Goal: Transaction & Acquisition: Download file/media

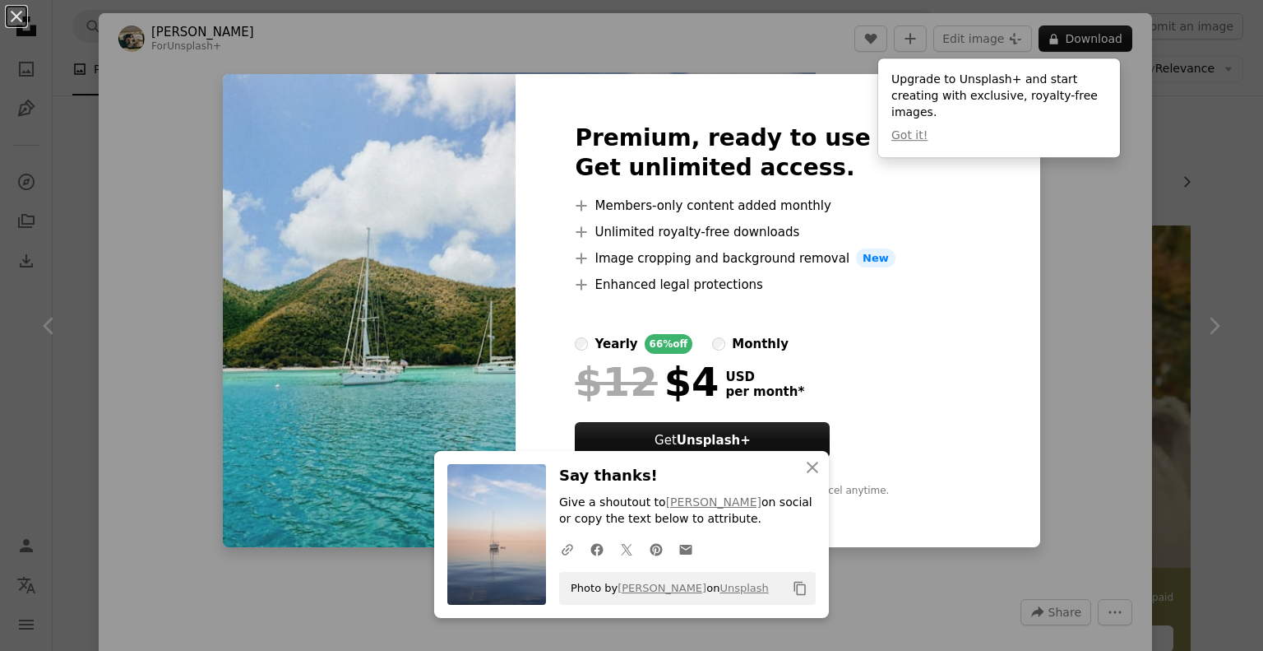
scroll to position [1069, 0]
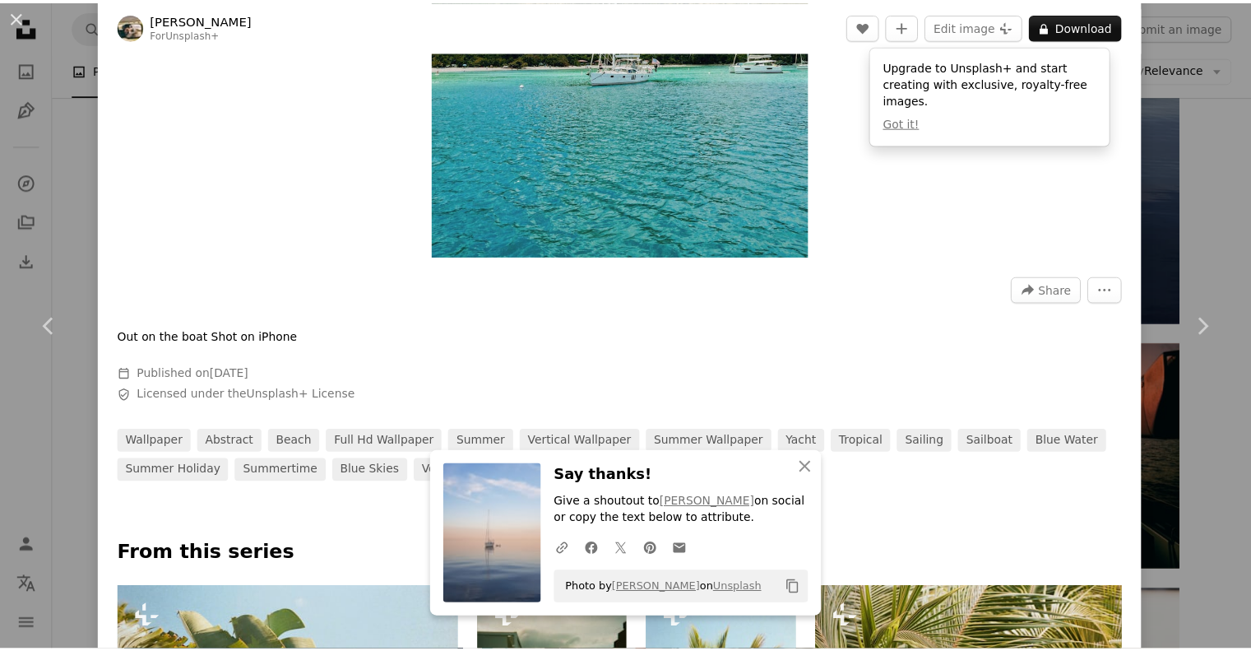
scroll to position [329, 0]
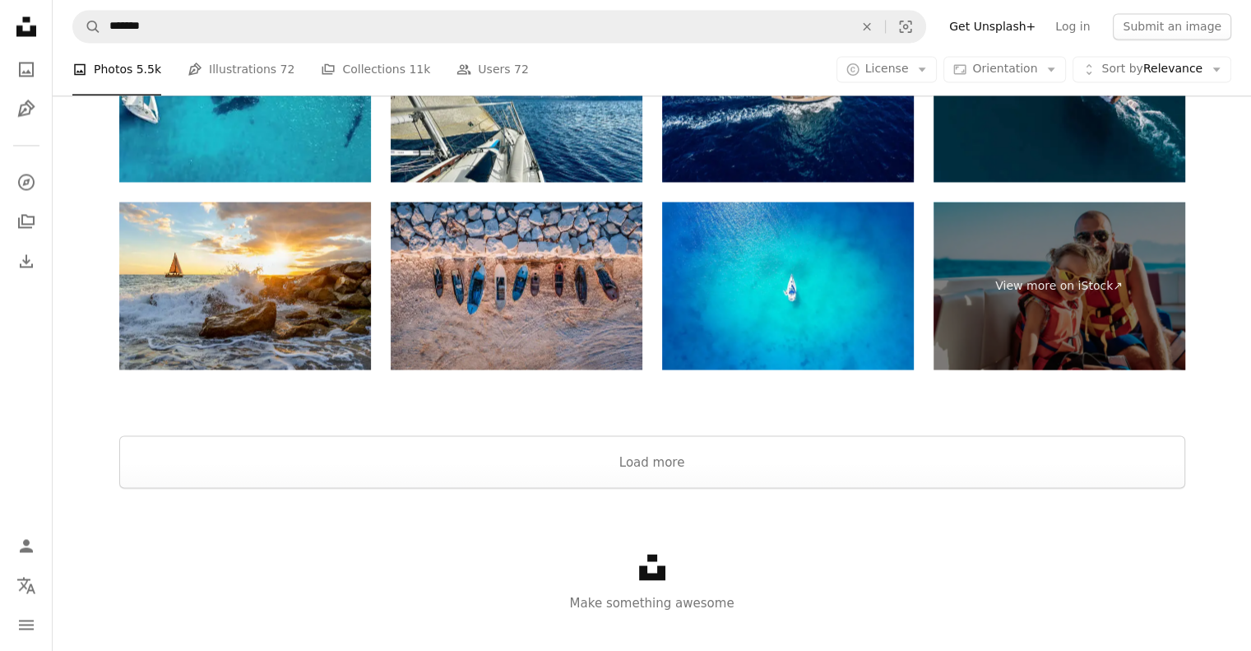
scroll to position [2988, 0]
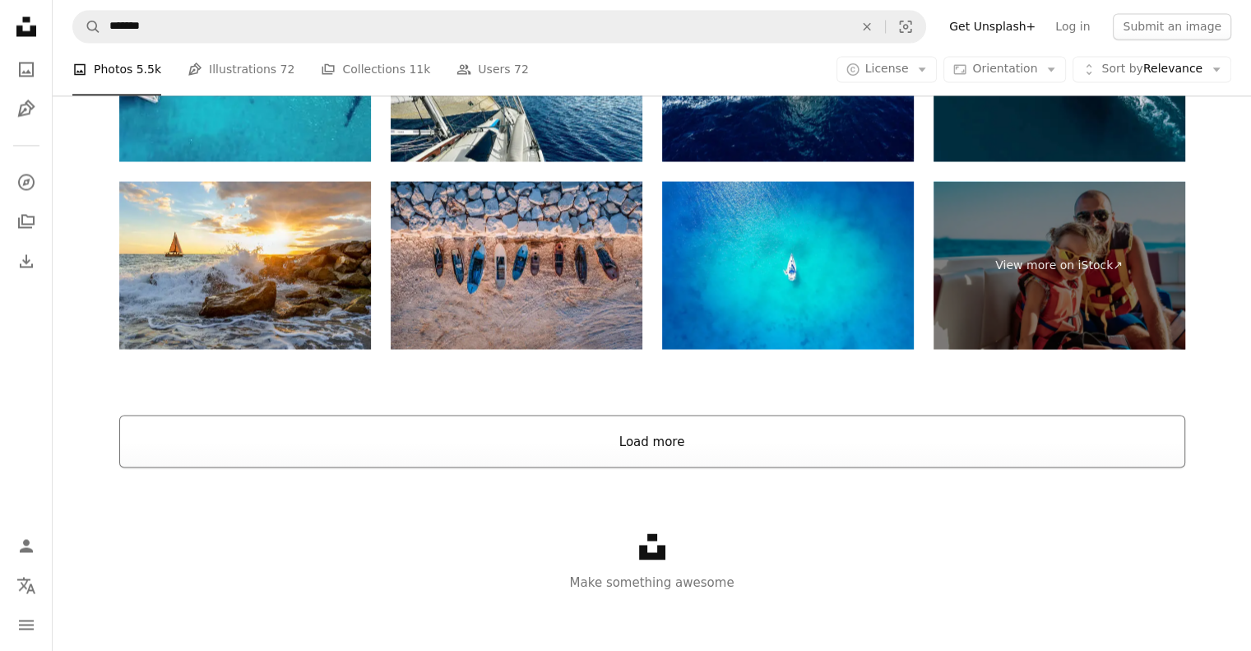
click at [651, 433] on button "Load more" at bounding box center [652, 440] width 1066 height 53
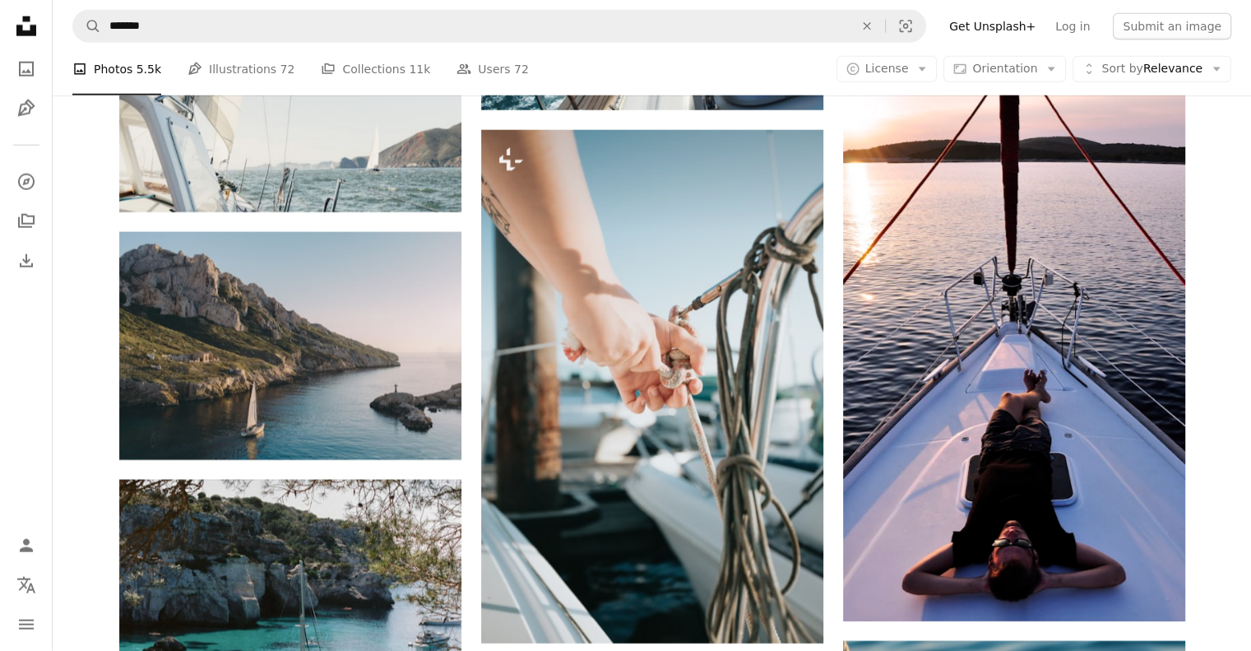
scroll to position [4221, 0]
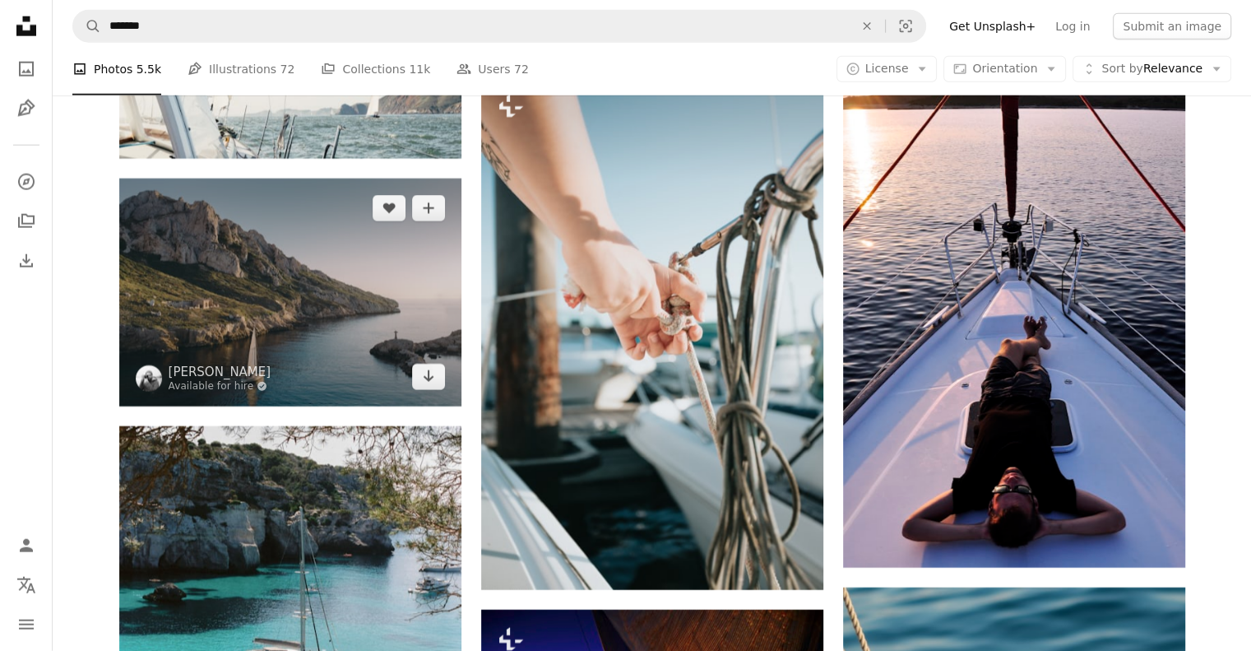
click at [296, 315] on img at bounding box center [290, 292] width 342 height 228
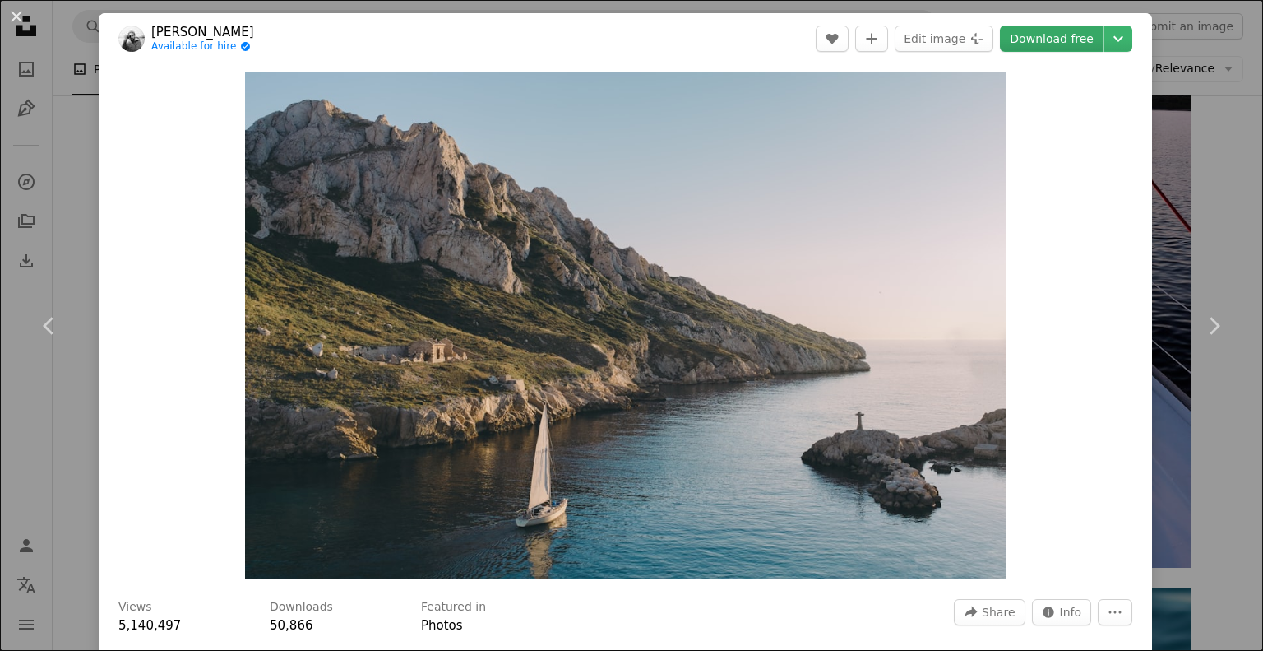
click at [1022, 42] on link "Download free" at bounding box center [1052, 38] width 104 height 26
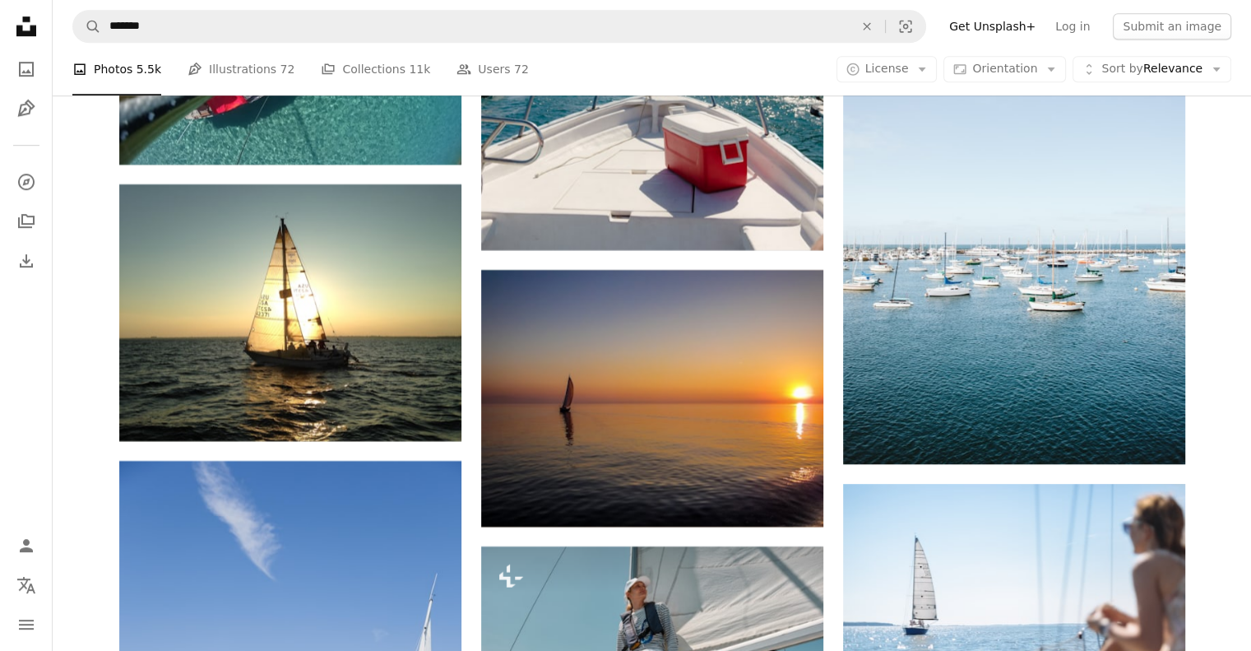
scroll to position [7429, 0]
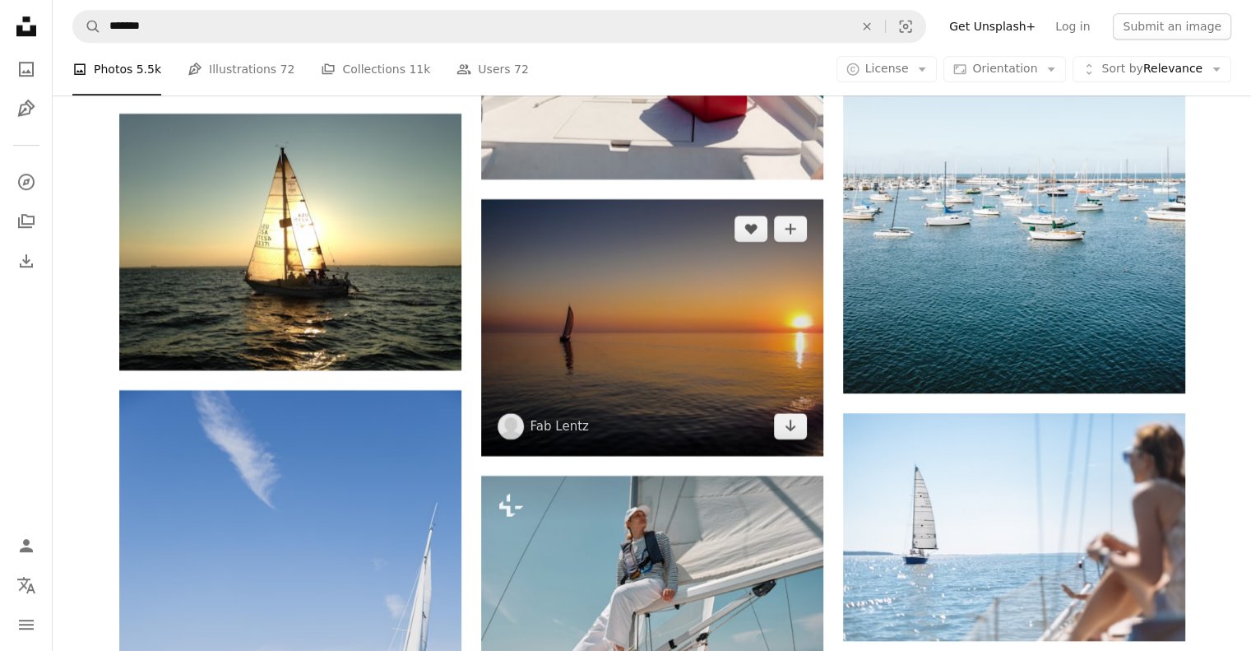
click at [673, 308] on img at bounding box center [652, 327] width 342 height 257
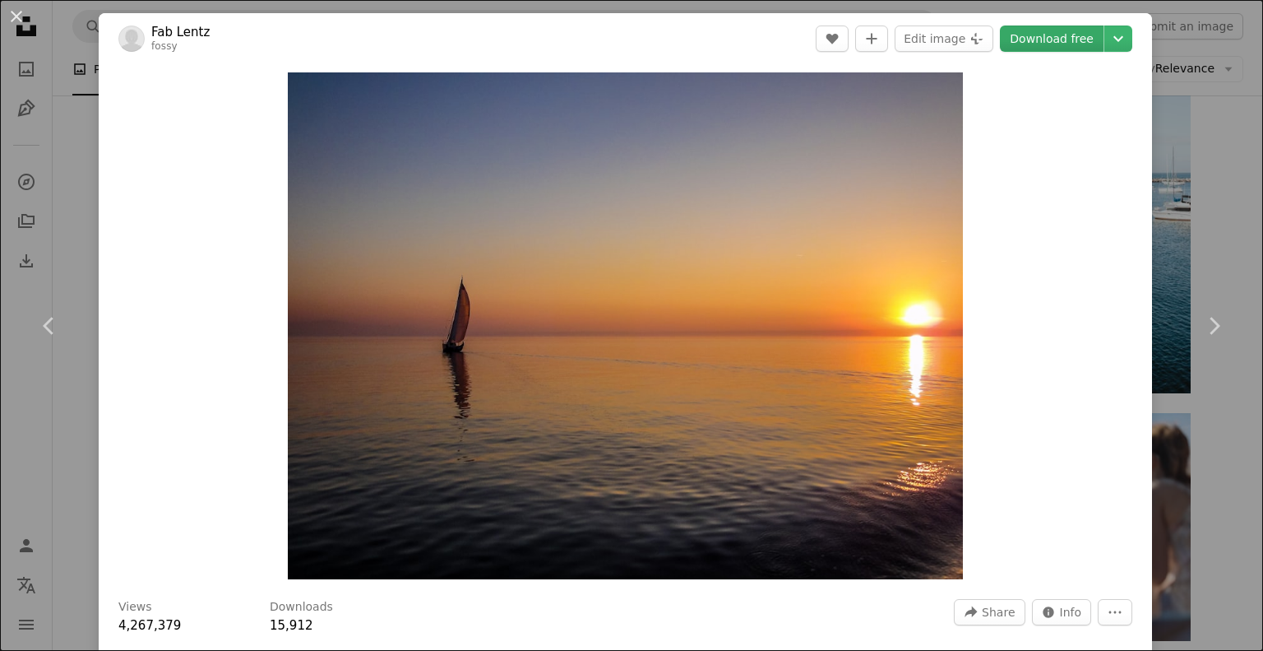
click at [1069, 41] on link "Download free" at bounding box center [1052, 38] width 104 height 26
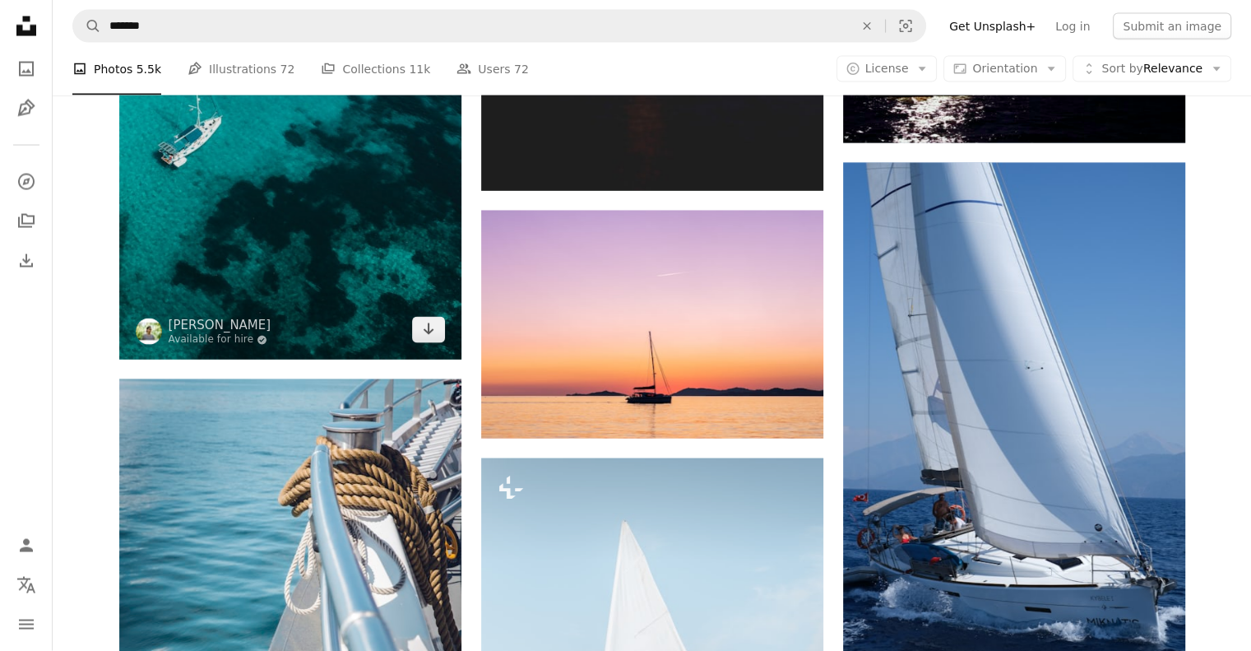
scroll to position [9732, 0]
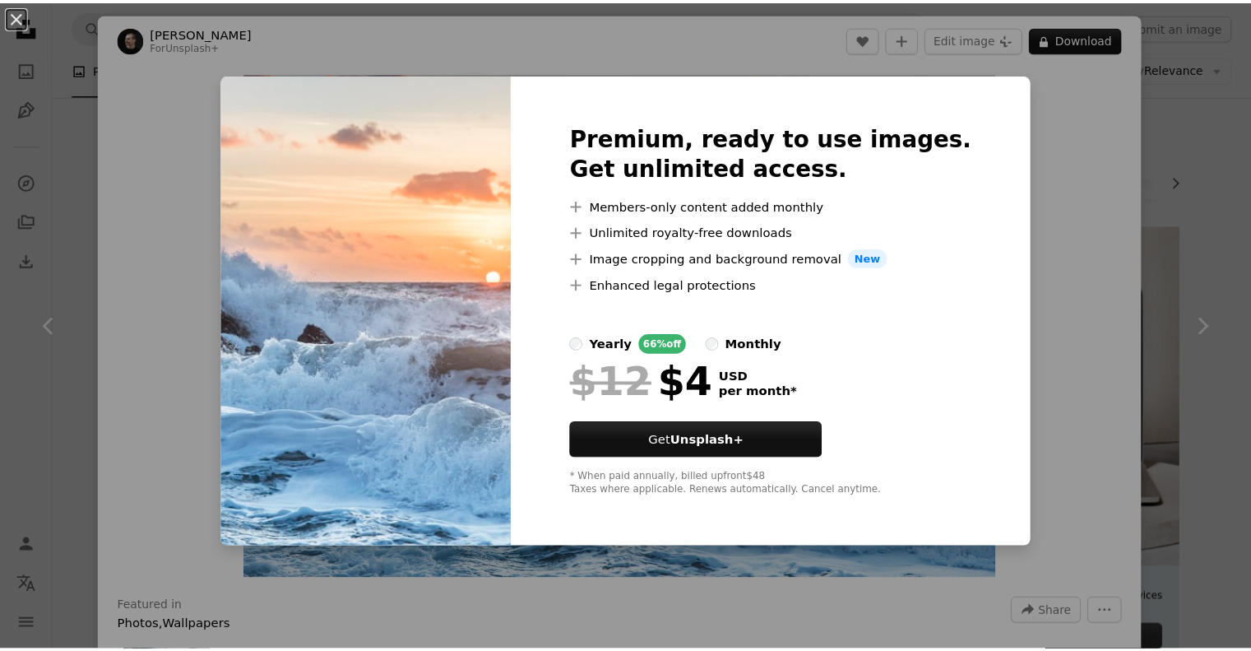
scroll to position [411, 0]
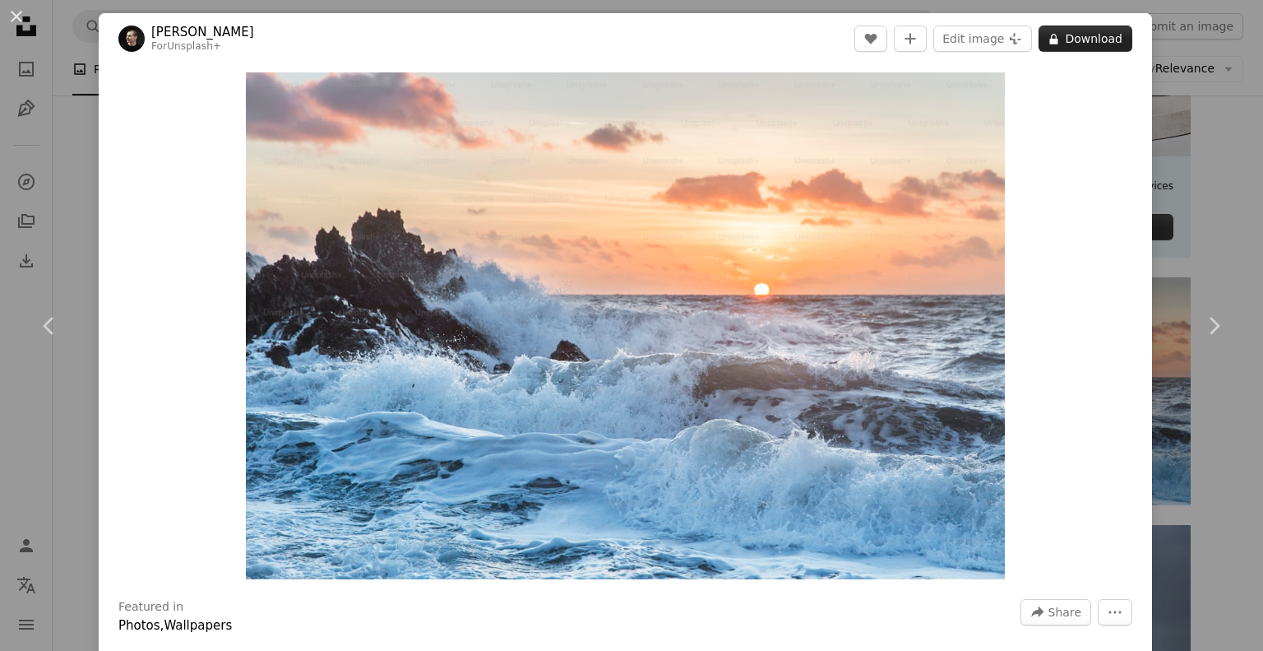
click at [1094, 39] on button "A lock Download" at bounding box center [1086, 38] width 94 height 26
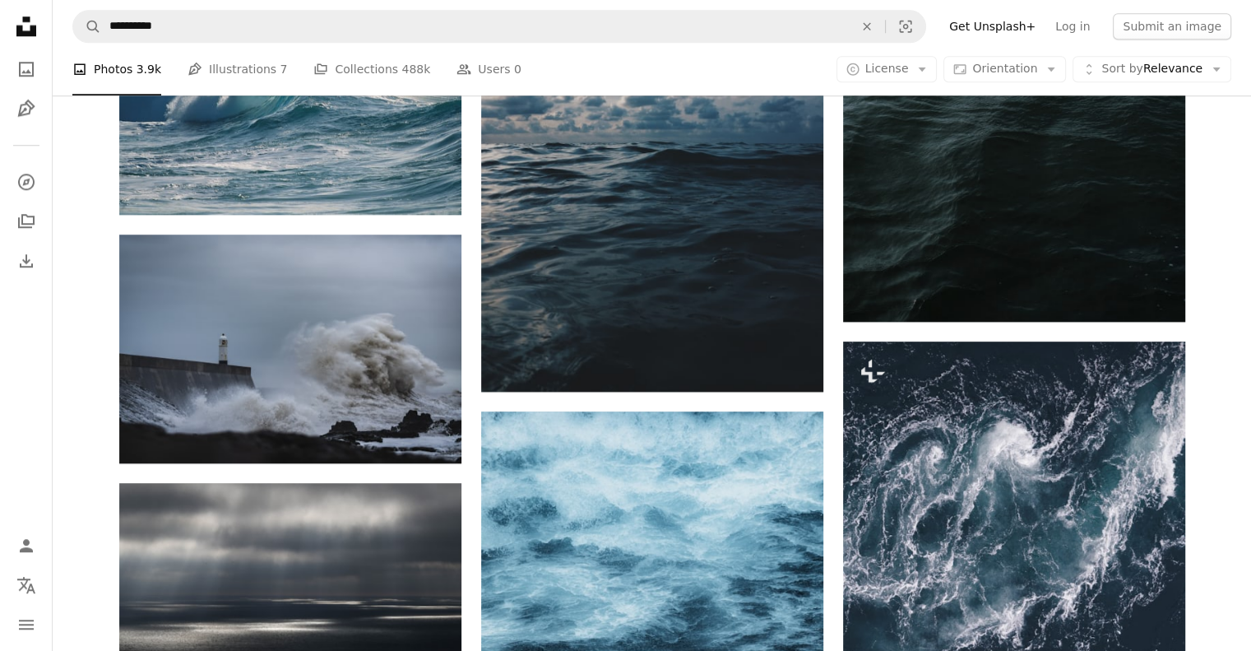
scroll to position [1727, 0]
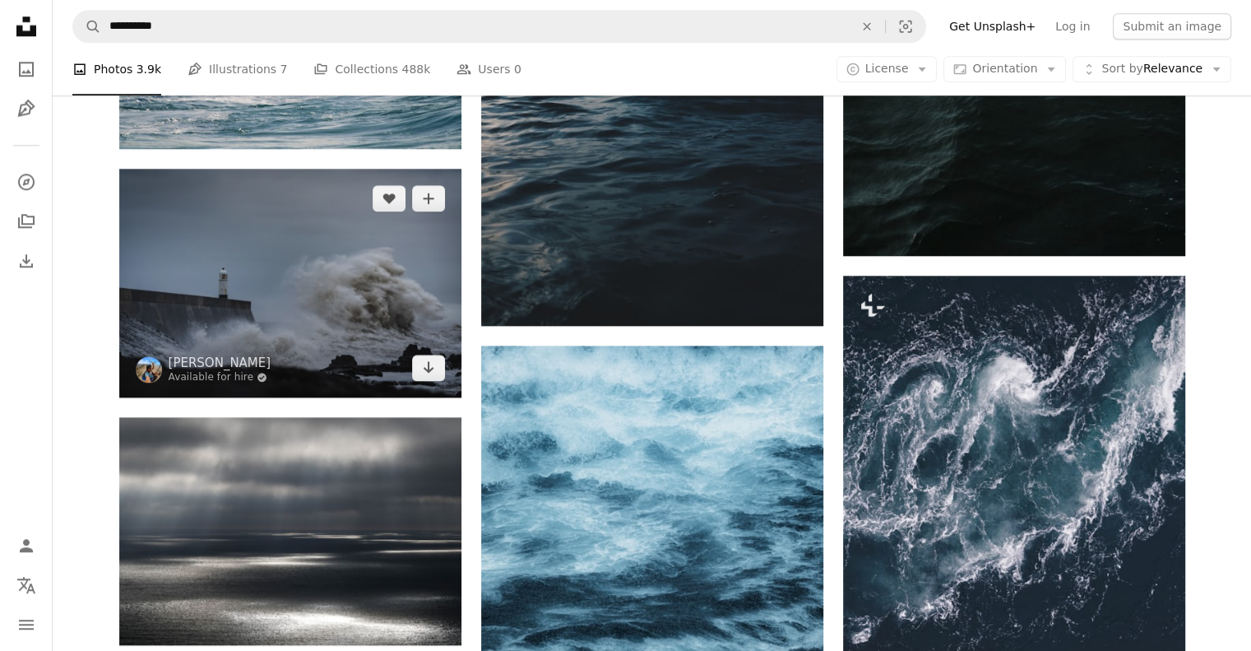
click at [302, 282] on img at bounding box center [290, 283] width 342 height 229
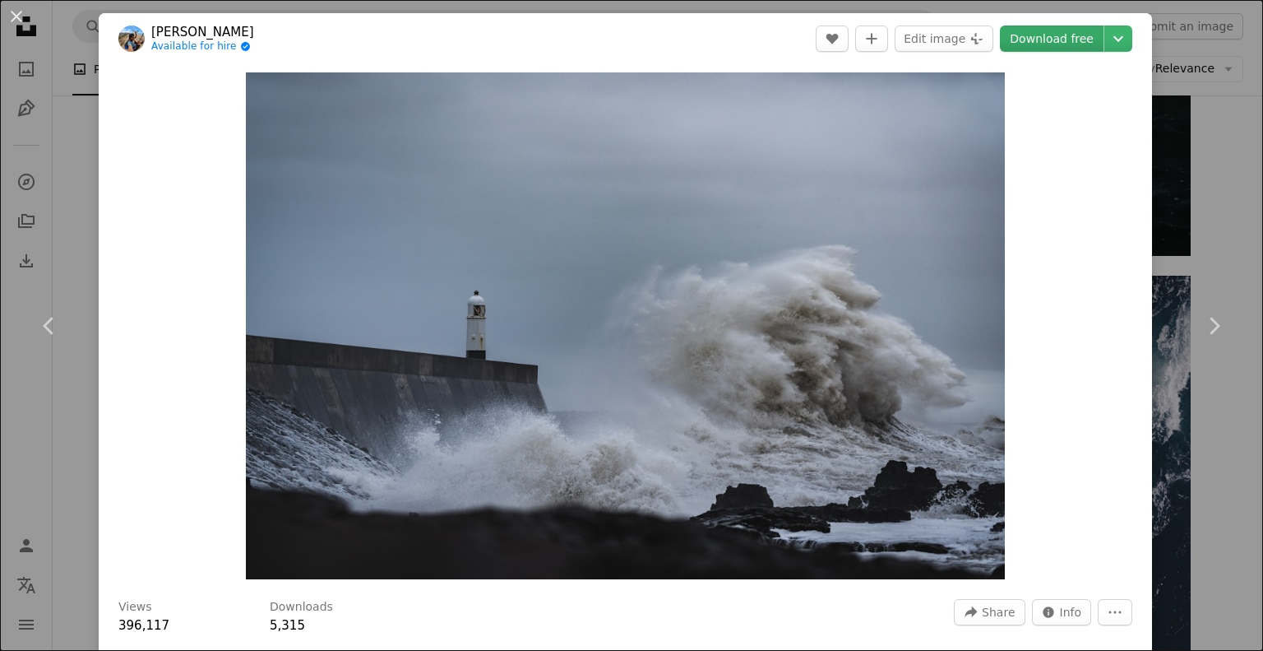
click at [1069, 31] on link "Download free" at bounding box center [1052, 38] width 104 height 26
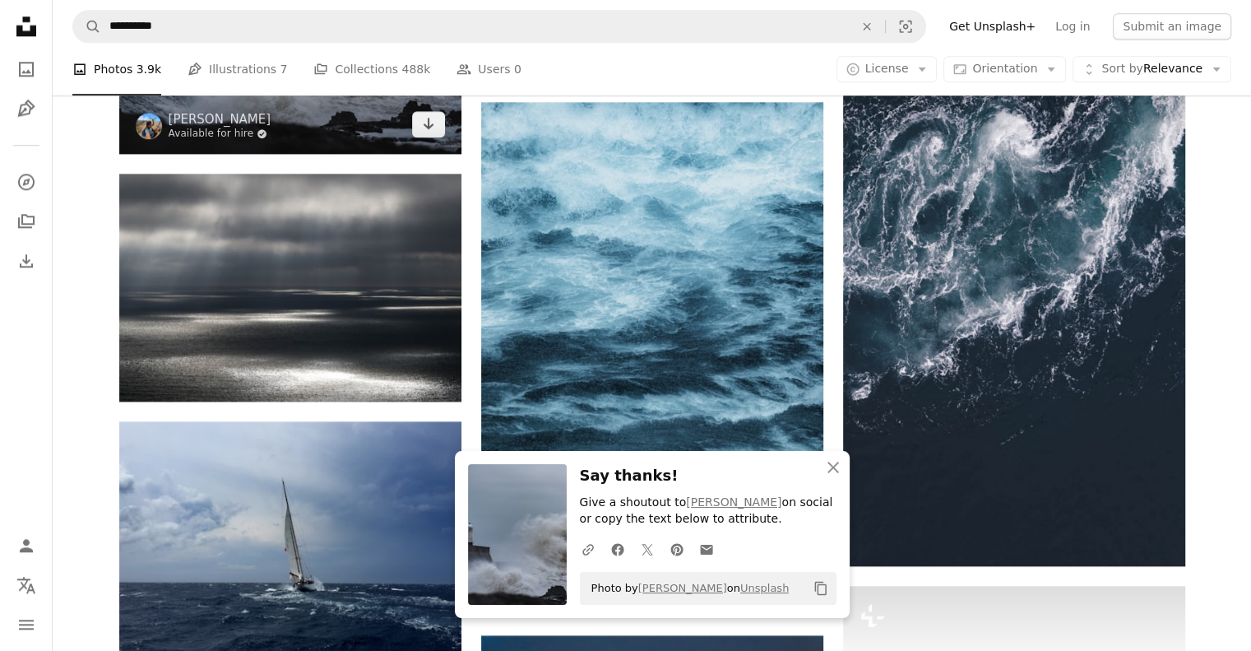
scroll to position [1974, 0]
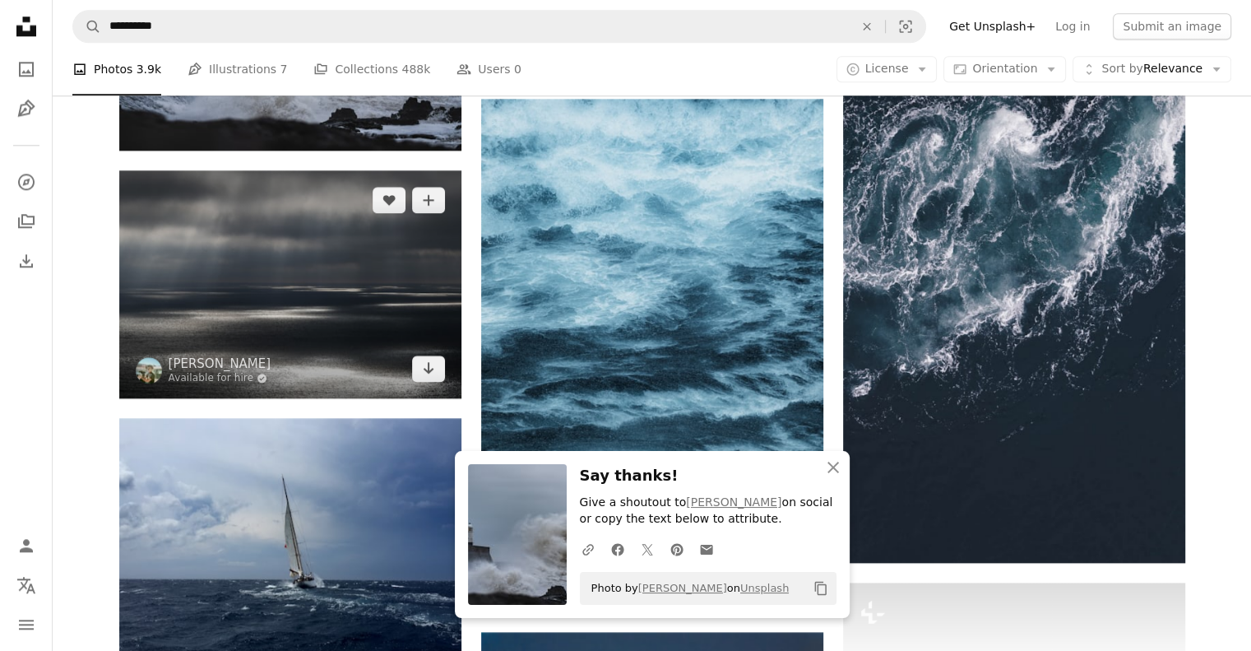
click at [296, 259] on img at bounding box center [290, 284] width 342 height 228
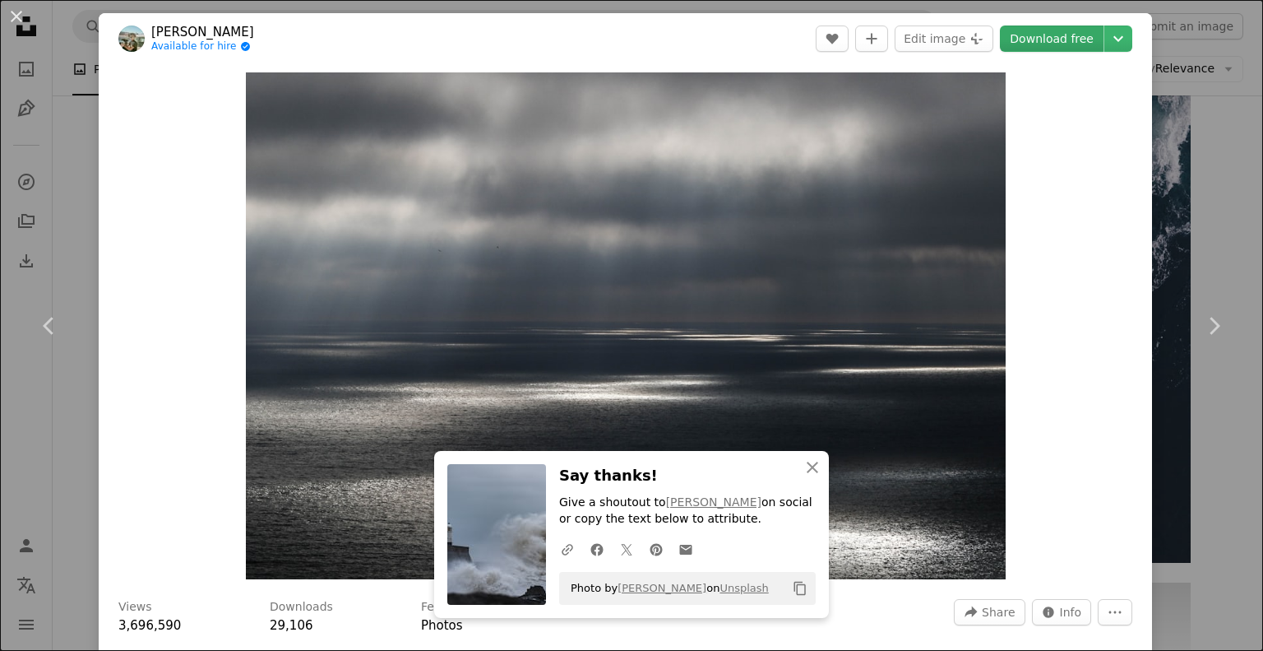
click at [1057, 36] on link "Download free" at bounding box center [1052, 38] width 104 height 26
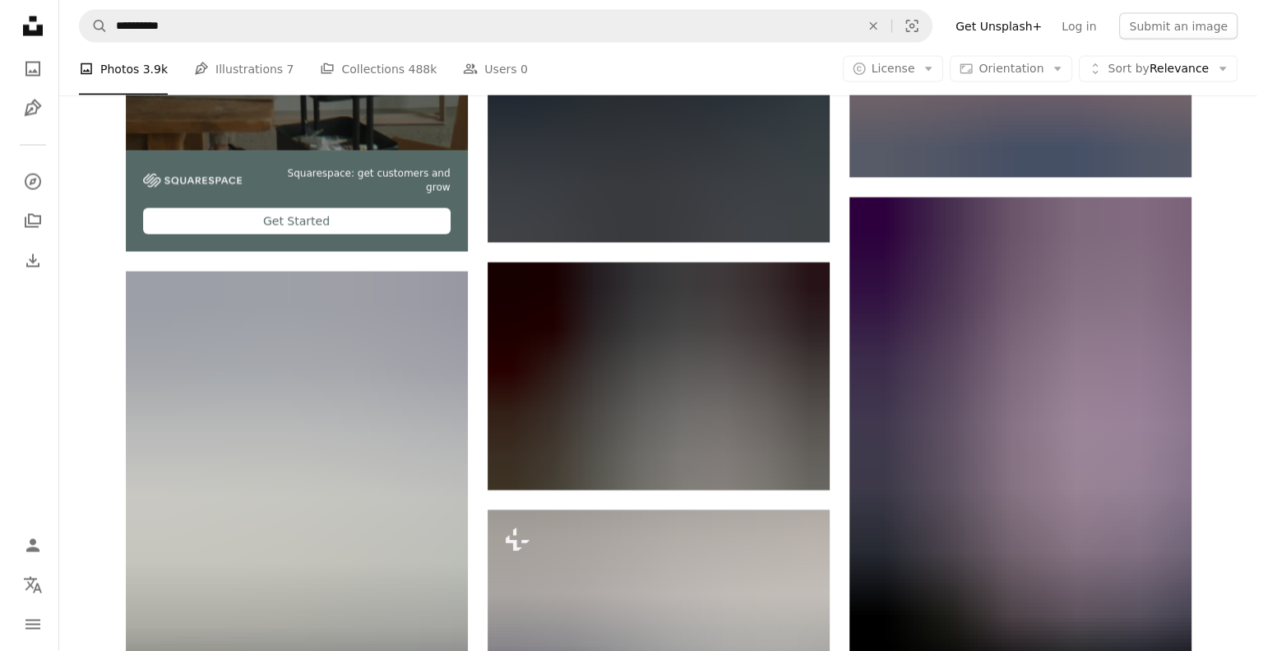
scroll to position [3372, 0]
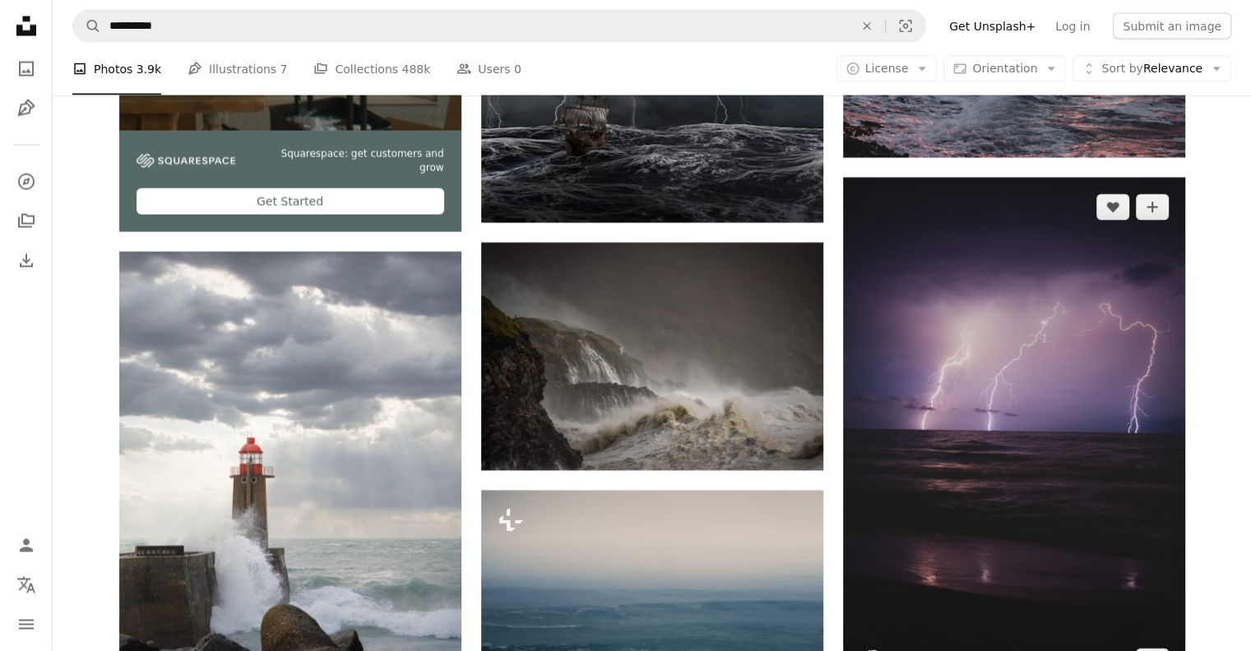
click at [1055, 427] on img at bounding box center [1014, 434] width 342 height 513
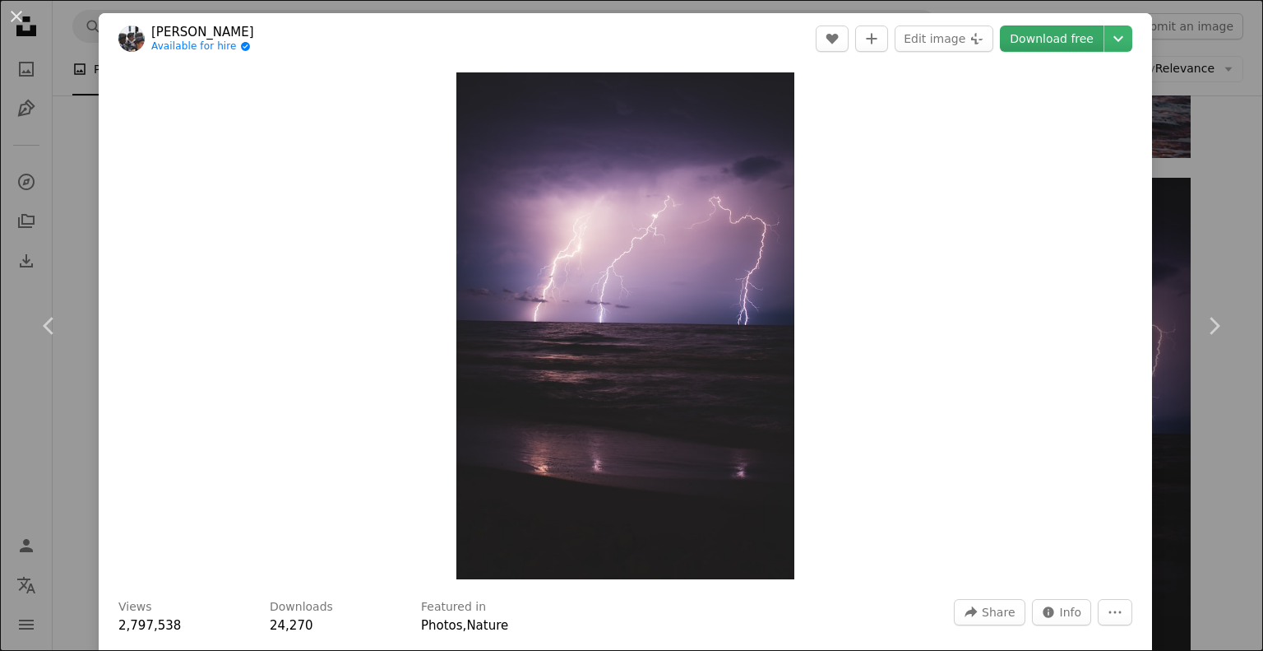
click at [1056, 35] on link "Download free" at bounding box center [1052, 38] width 104 height 26
